Goal: Information Seeking & Learning: Learn about a topic

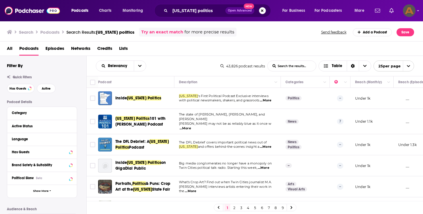
click at [264, 10] on button "Search podcasts, credits, & more..." at bounding box center [262, 10] width 7 height 7
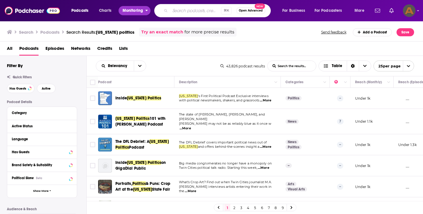
click at [148, 8] on button "Monitoring" at bounding box center [134, 10] width 32 height 9
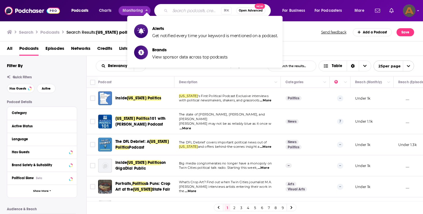
click at [153, 3] on div "Podcasts Charts Monitoring ⌘ K Open Advanced New For Business For Podcasters Mo…" at bounding box center [211, 10] width 423 height 21
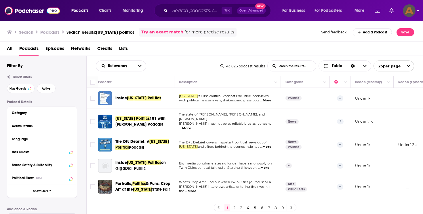
click at [416, 11] on div "Podcasts Charts Monitoring ⌘ K Open Advanced New For Business For Podcasters Mo…" at bounding box center [211, 10] width 423 height 21
click at [418, 11] on icon "Show profile menu" at bounding box center [418, 10] width 2 height 1
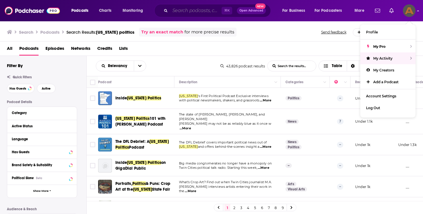
click at [187, 14] on input "Search podcasts, credits, & more..." at bounding box center [195, 10] width 51 height 9
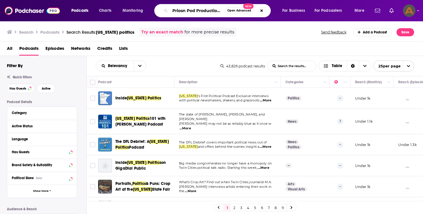
scroll to position [0, 0]
type input "Priosn Pod Productions"
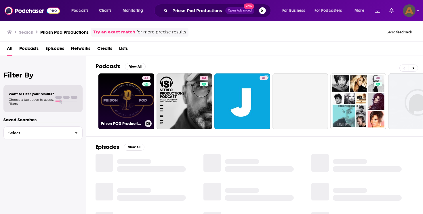
click at [138, 112] on link "41 Prison POD Productions" at bounding box center [126, 101] width 56 height 56
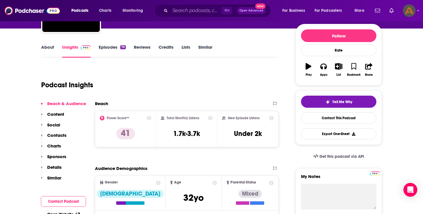
scroll to position [67, 0]
